Goal: Transaction & Acquisition: Obtain resource

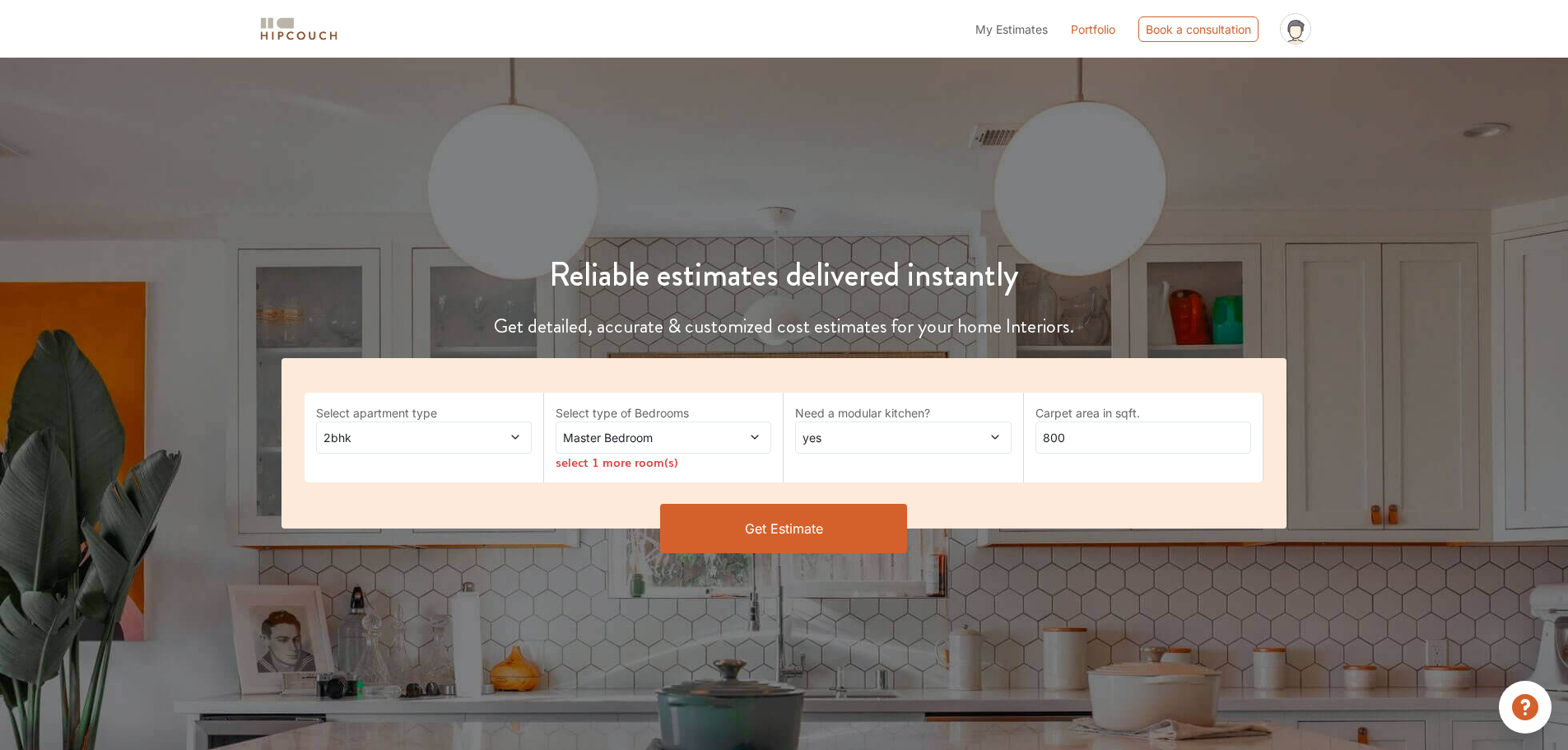
click at [792, 530] on button "Get Estimate" at bounding box center [784, 528] width 247 height 49
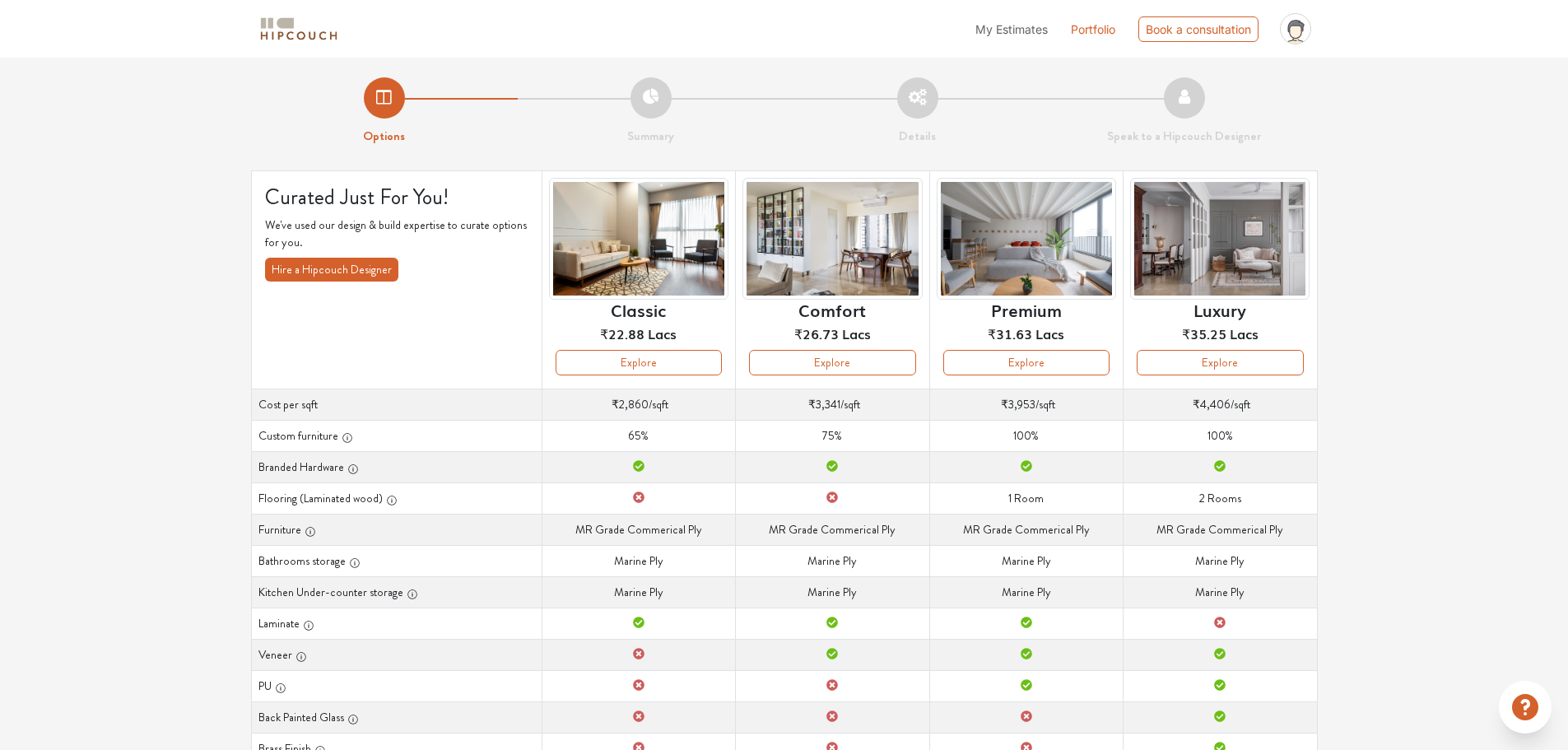
click at [99, 387] on div "Options Summary Details Speak to a Hipcouch Designer Curated Just For You! We'v…" at bounding box center [784, 509] width 1568 height 904
click at [629, 287] on img at bounding box center [638, 239] width 180 height 122
click at [633, 369] on button "Explore" at bounding box center [639, 362] width 166 height 26
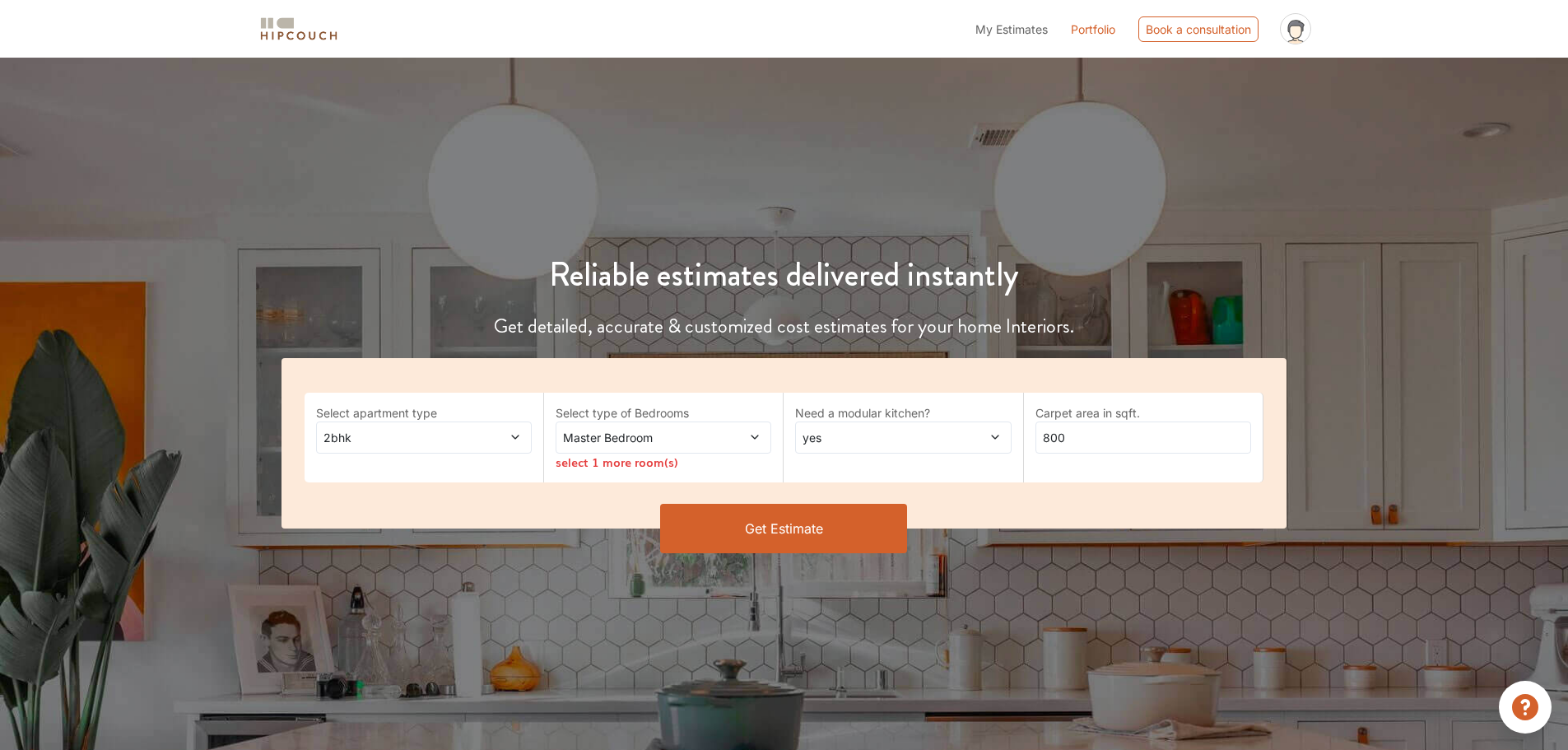
click at [757, 535] on button "Get Estimate" at bounding box center [784, 528] width 247 height 49
